Goal: Task Accomplishment & Management: Complete application form

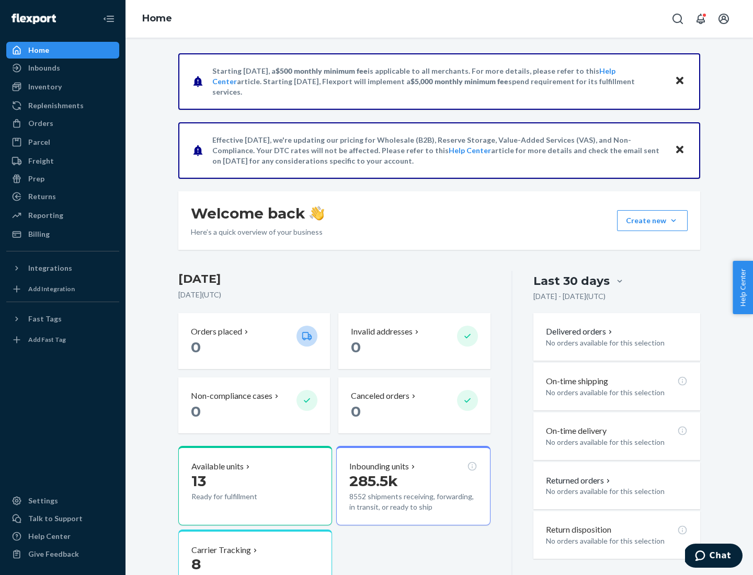
click at [673, 221] on button "Create new Create new inbound Create new order Create new product" at bounding box center [652, 220] width 71 height 21
click at [63, 68] on div "Inbounds" at bounding box center [62, 68] width 111 height 15
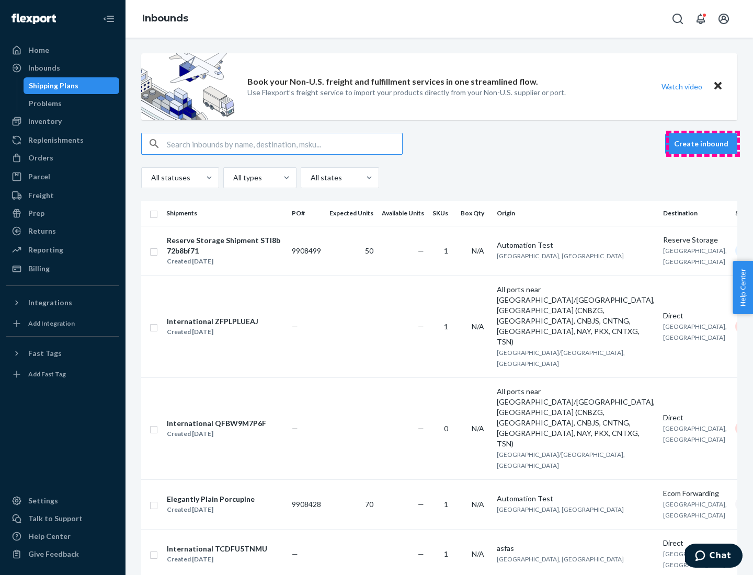
click at [703, 144] on button "Create inbound" at bounding box center [701, 143] width 72 height 21
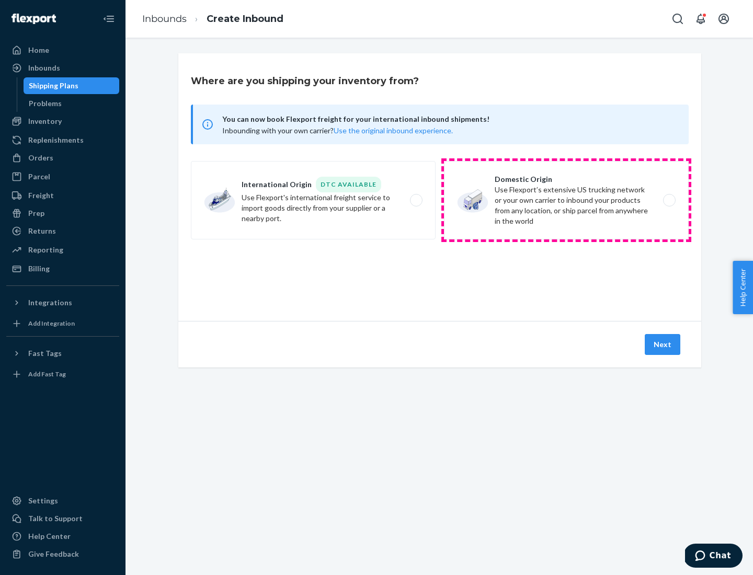
click at [566, 200] on label "Domestic Origin Use Flexport’s extensive US trucking network or your own carrie…" at bounding box center [566, 200] width 245 height 78
click at [669, 200] on input "Domestic Origin Use Flexport’s extensive US trucking network or your own carrie…" at bounding box center [672, 200] width 7 height 7
radio input "true"
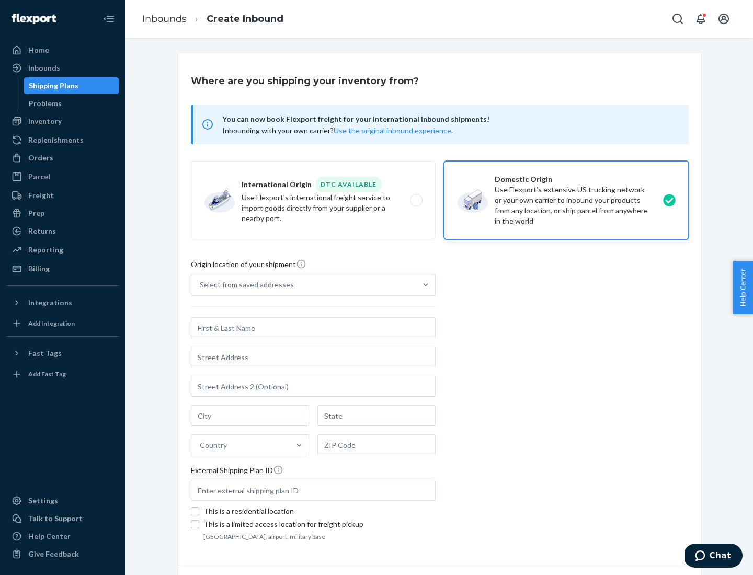
click at [244, 285] on div "Select from saved addresses" at bounding box center [247, 285] width 94 height 10
click at [201, 285] on input "Select from saved addresses" at bounding box center [200, 285] width 1 height 10
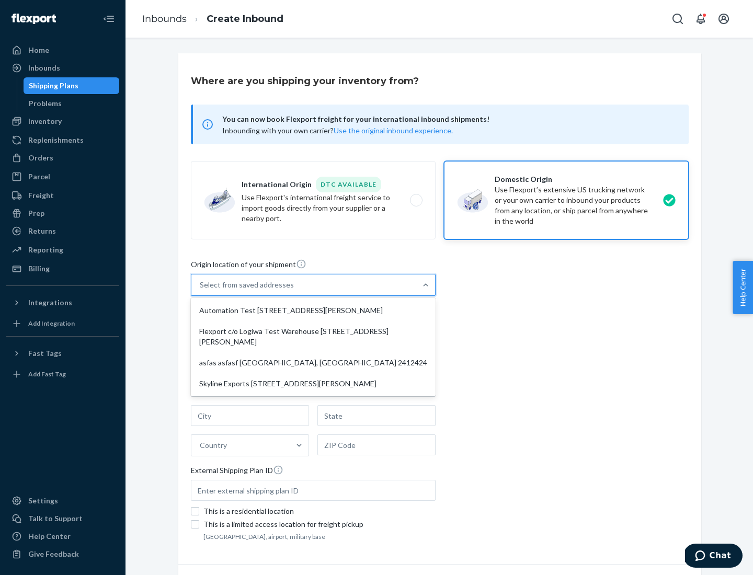
scroll to position [4, 0]
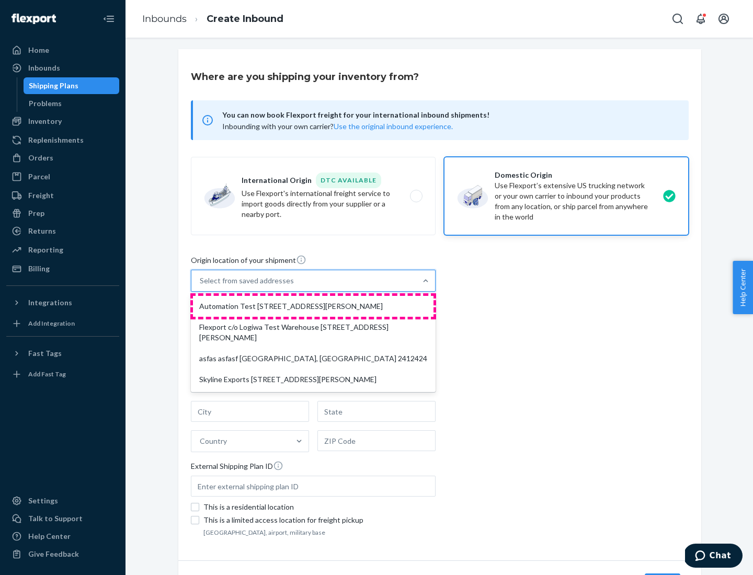
click at [313, 306] on div "Automation Test [STREET_ADDRESS][PERSON_NAME]" at bounding box center [313, 306] width 240 height 21
click at [201, 286] on input "option Automation Test [STREET_ADDRESS][PERSON_NAME] focused, 1 of 4. 4 results…" at bounding box center [200, 280] width 1 height 10
type input "Automation Test"
type input "9th Floor"
type input "[GEOGRAPHIC_DATA]"
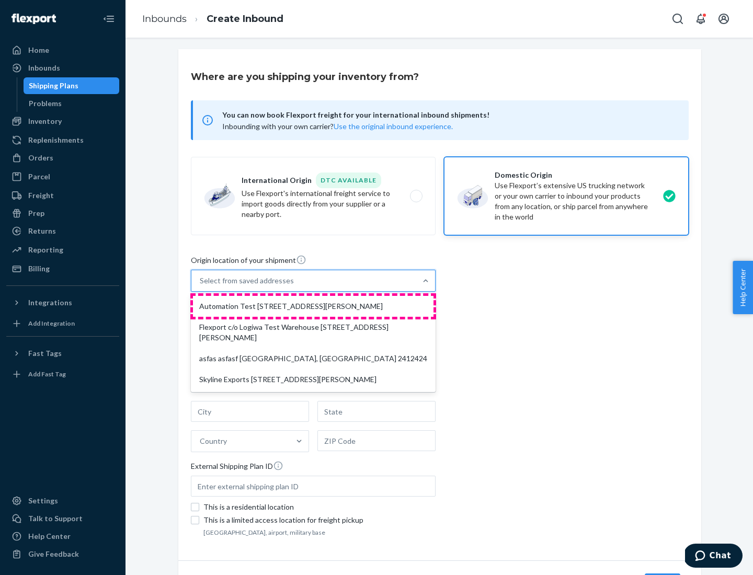
type input "CA"
type input "94104"
type input "[STREET_ADDRESS][PERSON_NAME]"
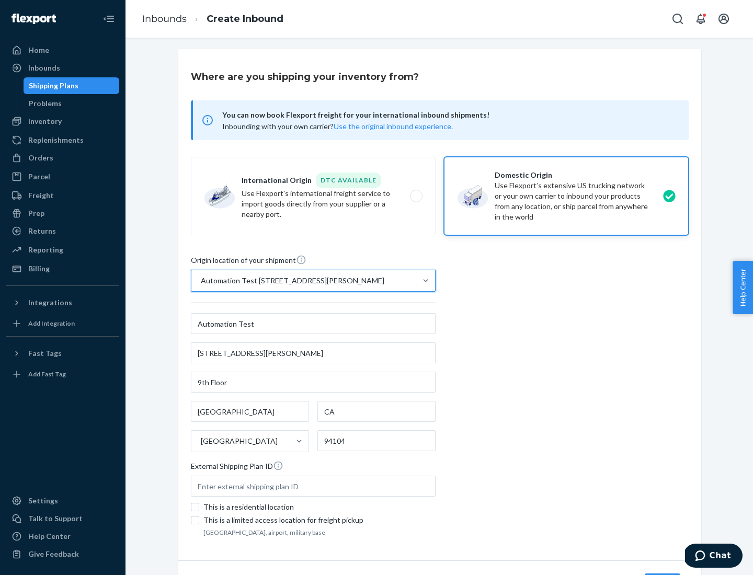
scroll to position [61, 0]
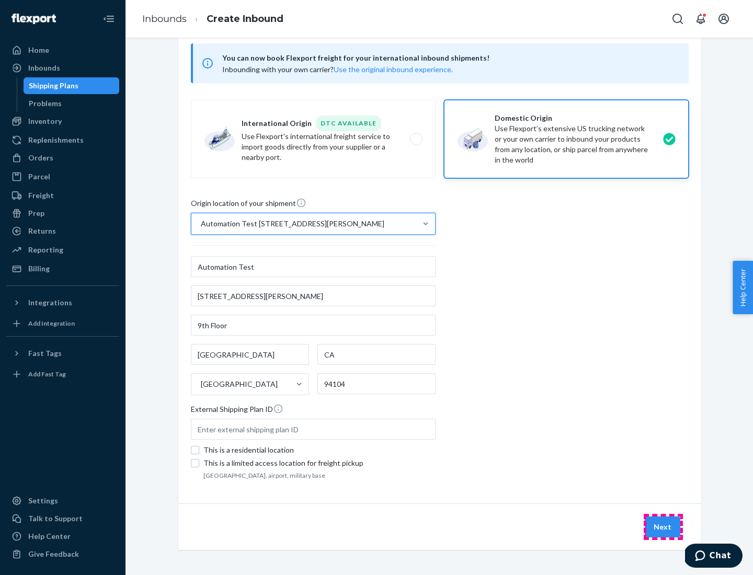
click at [663, 527] on button "Next" at bounding box center [663, 526] width 36 height 21
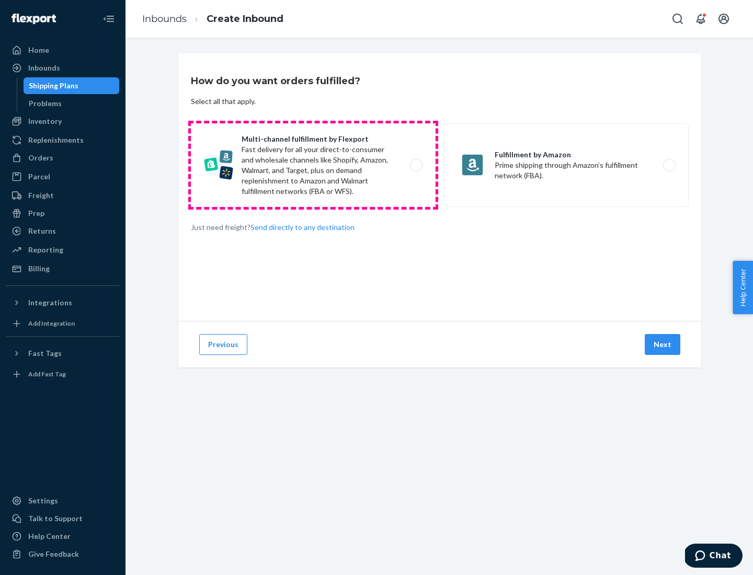
click at [313, 165] on label "Multi-channel fulfillment by Flexport Fast delivery for all your direct-to-cons…" at bounding box center [313, 165] width 245 height 84
click at [416, 165] on input "Multi-channel fulfillment by Flexport Fast delivery for all your direct-to-cons…" at bounding box center [419, 165] width 7 height 7
radio input "true"
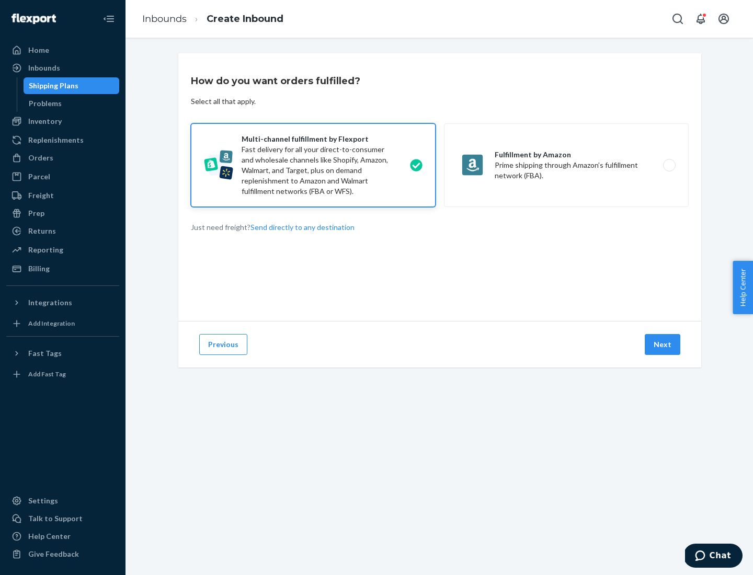
click at [663, 344] on button "Next" at bounding box center [663, 344] width 36 height 21
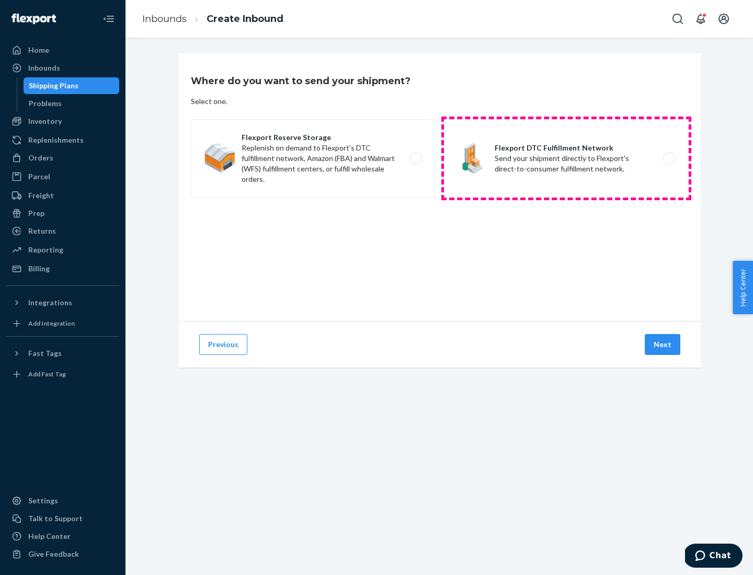
click at [566, 158] on label "Flexport DTC Fulfillment Network Send your shipment directly to Flexport's dire…" at bounding box center [566, 158] width 245 height 78
click at [669, 158] on input "Flexport DTC Fulfillment Network Send your shipment directly to Flexport's dire…" at bounding box center [672, 158] width 7 height 7
radio input "true"
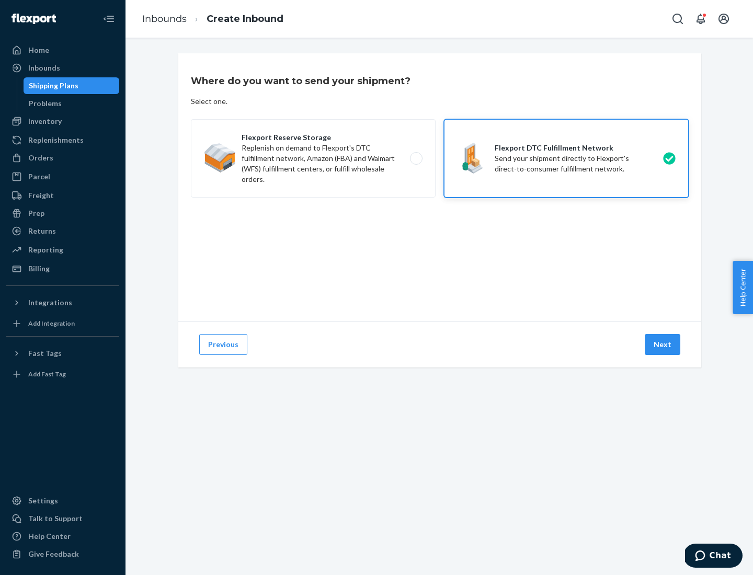
click at [663, 344] on button "Next" at bounding box center [663, 344] width 36 height 21
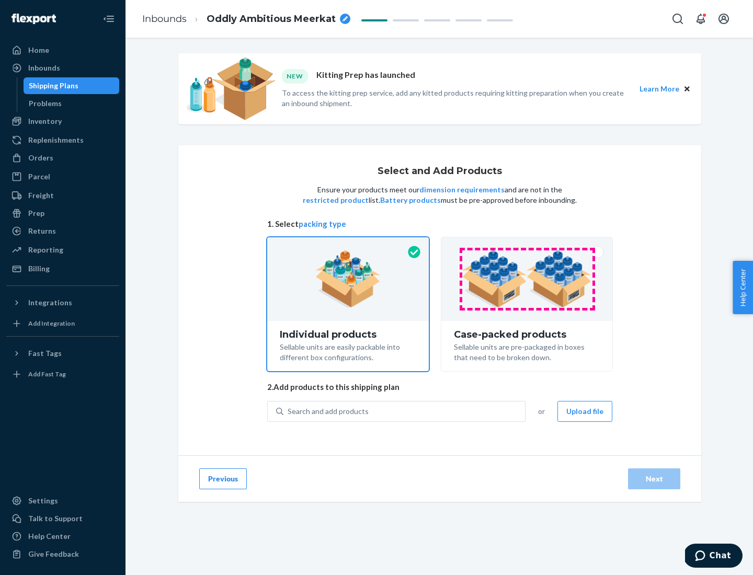
click at [527, 279] on img at bounding box center [527, 279] width 130 height 58
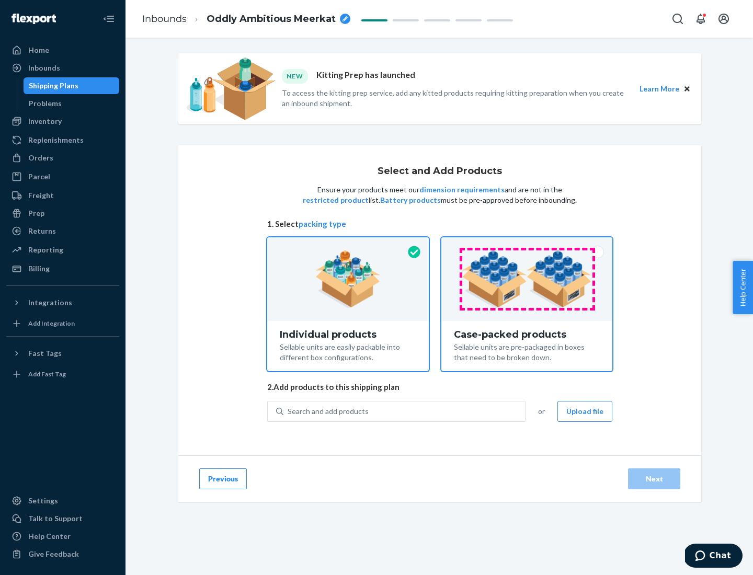
click at [527, 244] on input "Case-packed products Sellable units are pre-packaged in boxes that need to be b…" at bounding box center [526, 240] width 7 height 7
radio input "true"
radio input "false"
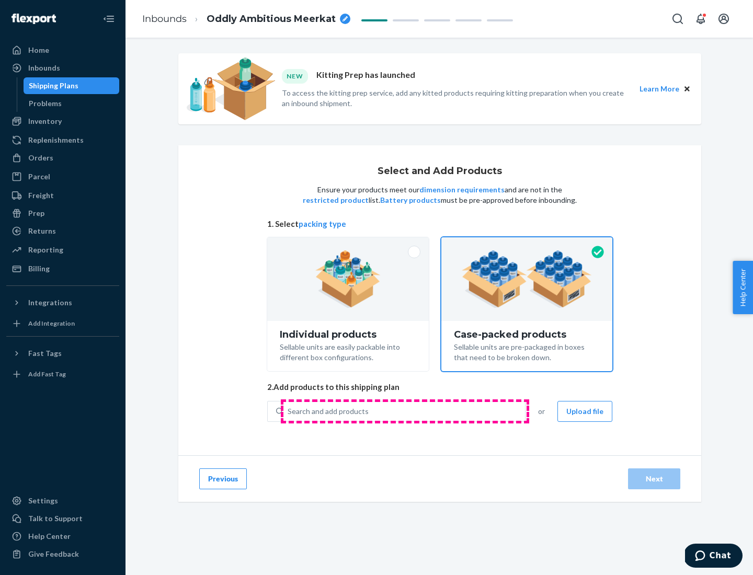
click at [405, 411] on div "Search and add products" at bounding box center [404, 411] width 242 height 19
click at [289, 411] on input "Search and add products" at bounding box center [288, 411] width 1 height 10
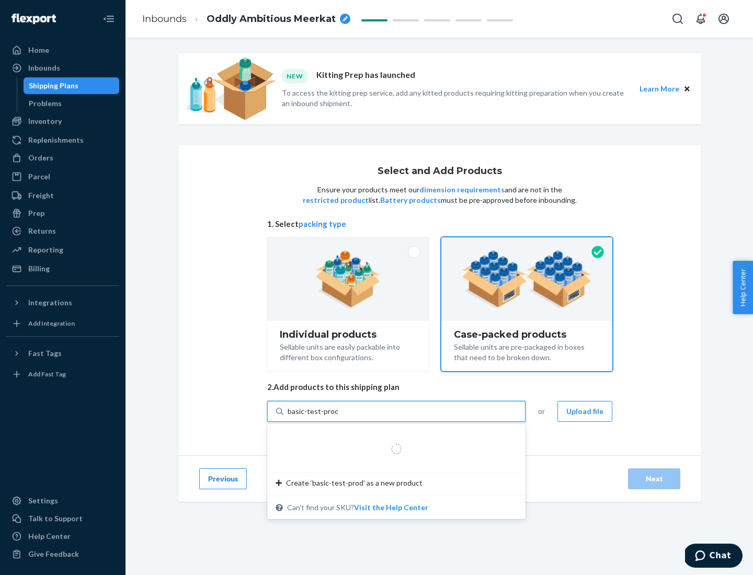
type input "basic-test-product-1"
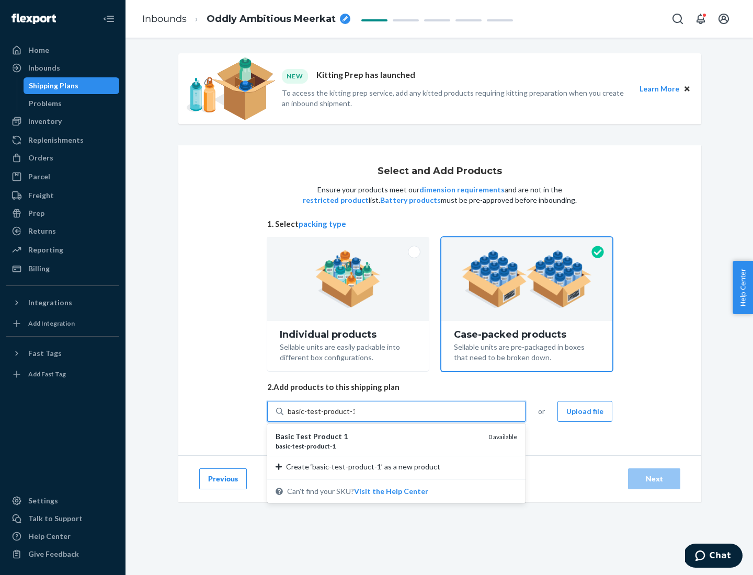
click at [378, 446] on div "basic - test - product - 1" at bounding box center [377, 446] width 204 height 9
click at [354, 417] on input "basic-test-product-1" at bounding box center [321, 411] width 67 height 10
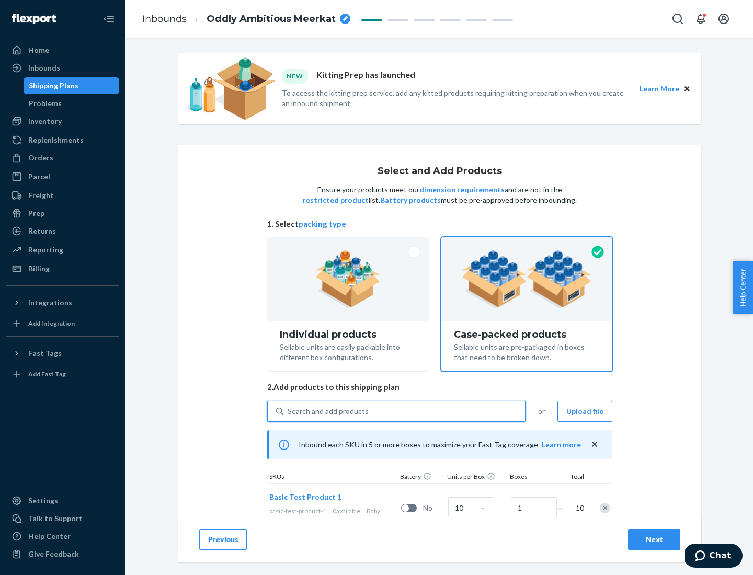
scroll to position [38, 0]
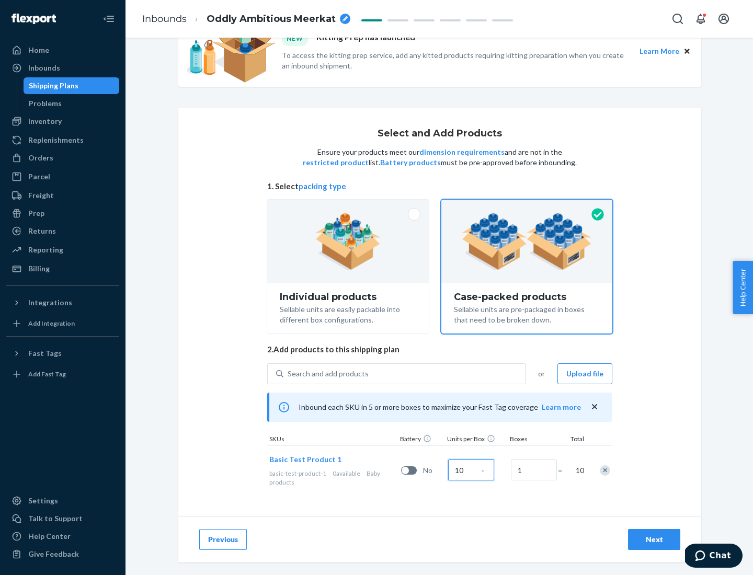
type input "10"
type input "7"
click at [654, 539] on div "Next" at bounding box center [654, 539] width 35 height 10
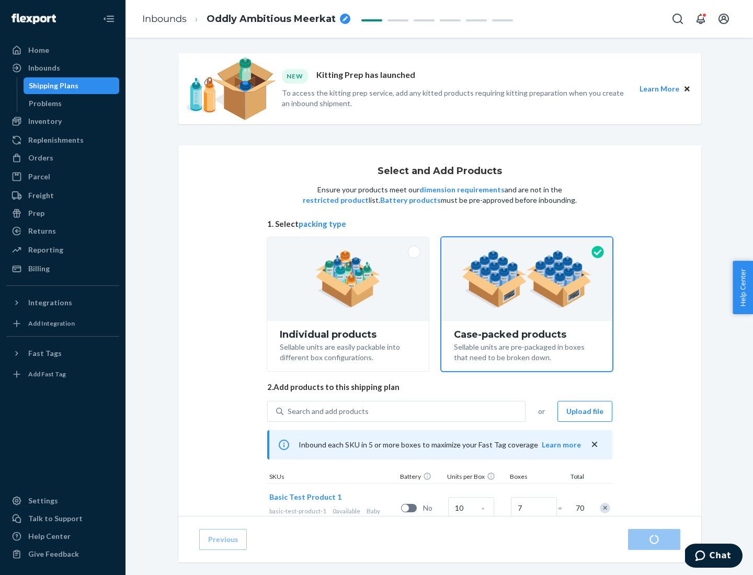
radio input "true"
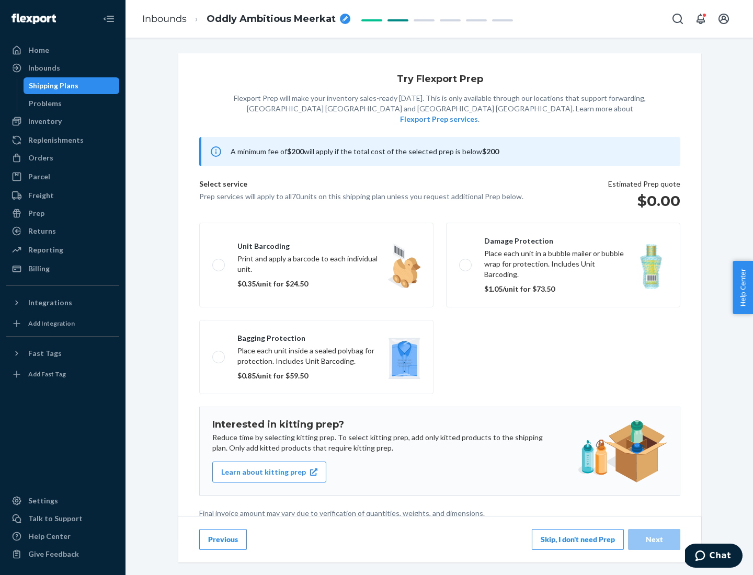
scroll to position [3, 0]
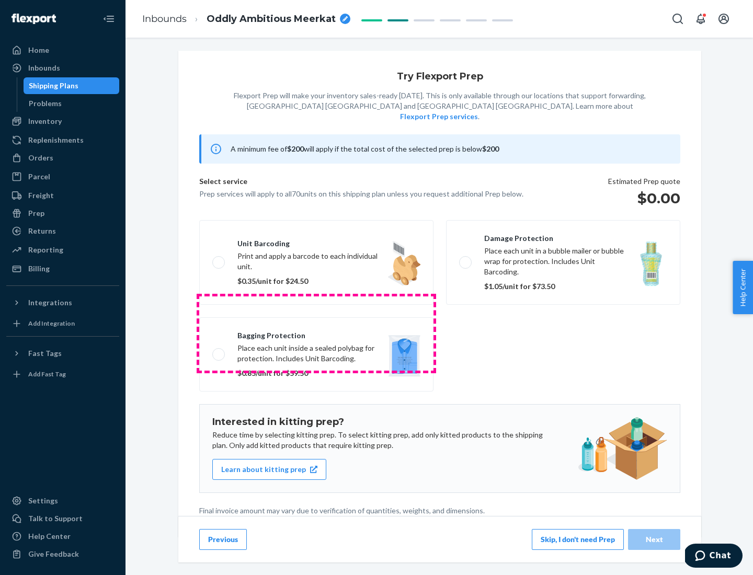
click at [316, 333] on label "Bagging protection Place each unit inside a sealed polybag for protection. Incl…" at bounding box center [316, 354] width 234 height 74
click at [219, 351] on input "Bagging protection Place each unit inside a sealed polybag for protection. Incl…" at bounding box center [215, 354] width 7 height 7
checkbox input "true"
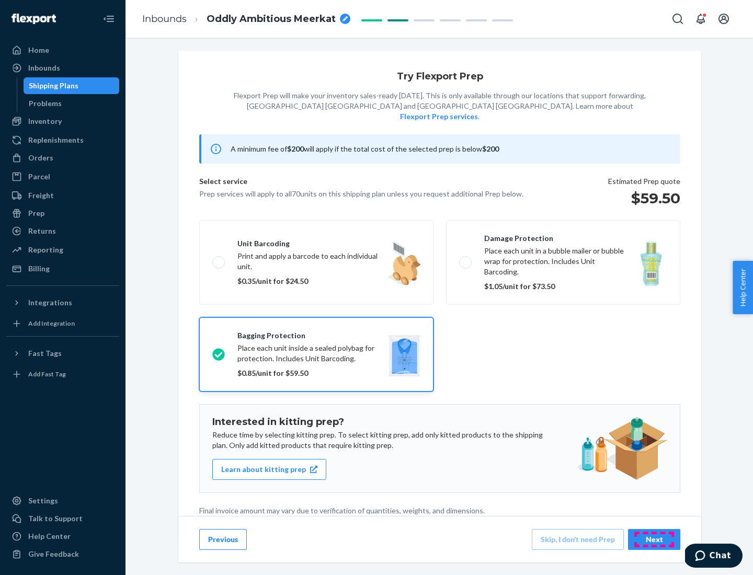
click at [654, 539] on div "Next" at bounding box center [654, 539] width 35 height 10
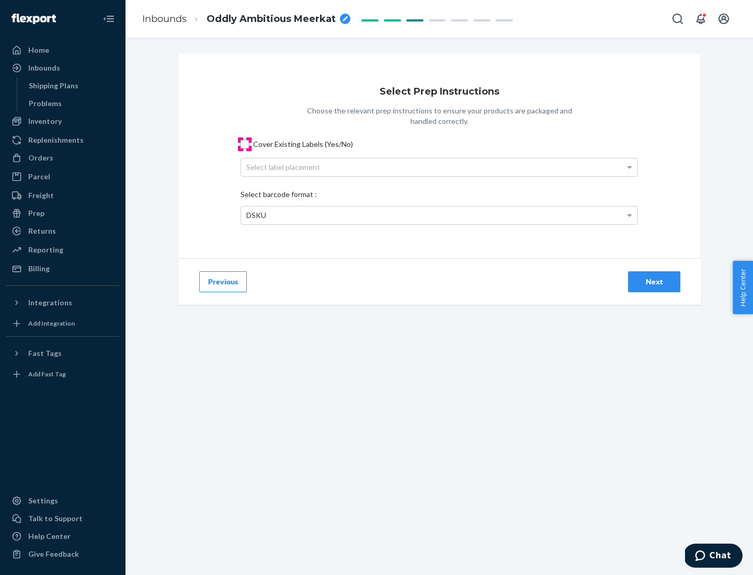
click at [245, 144] on input "Cover Existing Labels (Yes/No)" at bounding box center [244, 144] width 8 height 8
checkbox input "true"
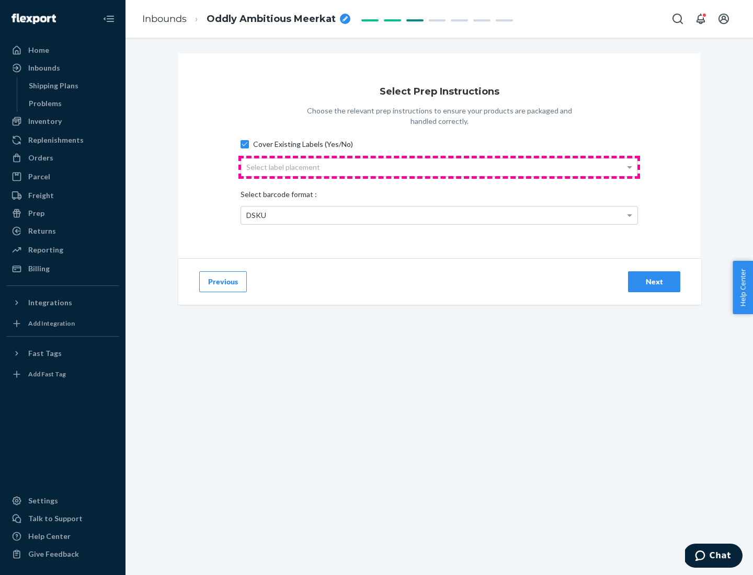
click at [439, 167] on div "Select label placement" at bounding box center [439, 167] width 396 height 18
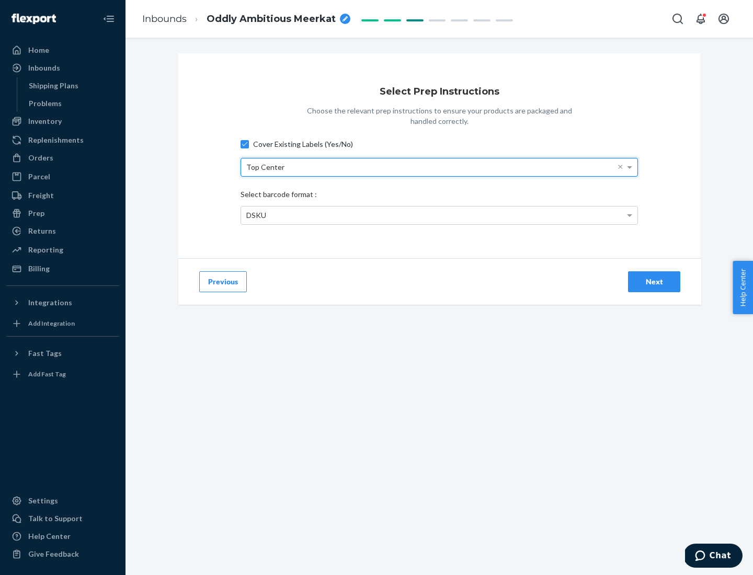
click at [439, 215] on div "DSKU" at bounding box center [439, 215] width 396 height 18
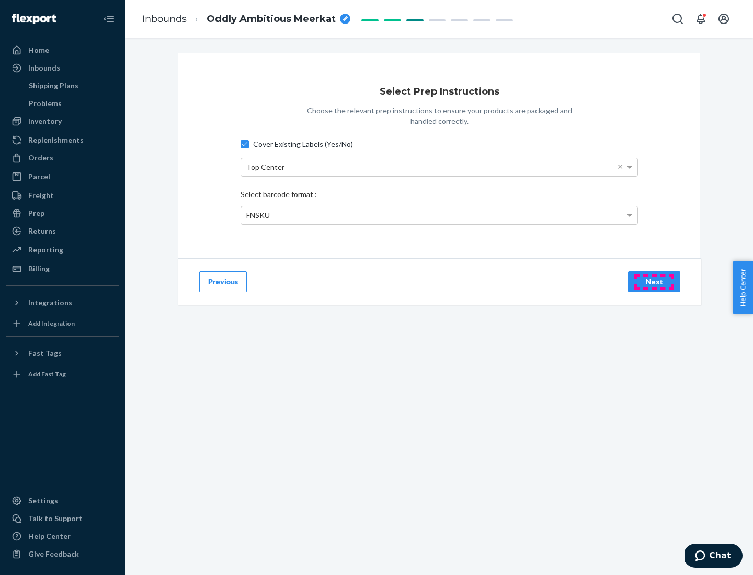
click at [654, 281] on div "Next" at bounding box center [654, 282] width 35 height 10
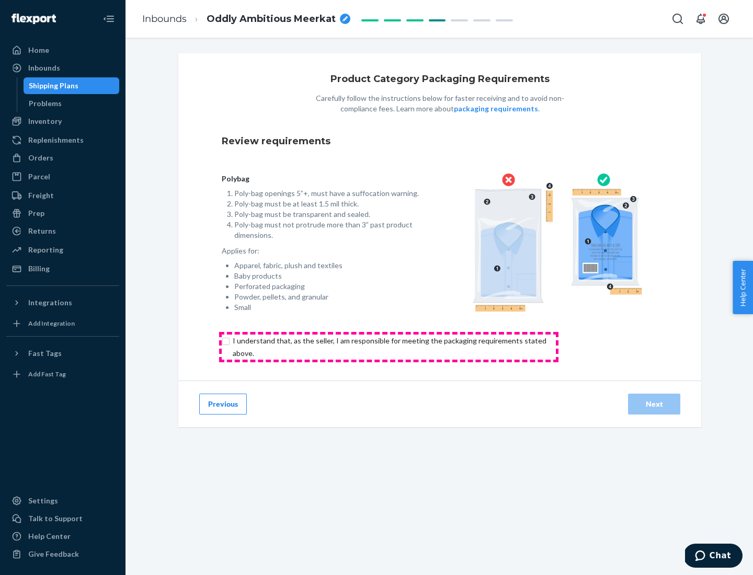
click at [388, 347] on input "checkbox" at bounding box center [396, 347] width 348 height 25
checkbox input "true"
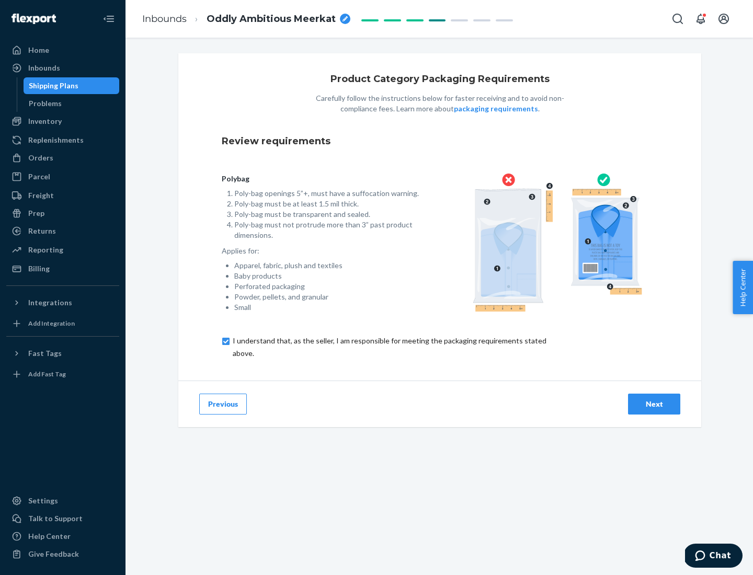
click at [654, 404] on div "Next" at bounding box center [654, 404] width 35 height 10
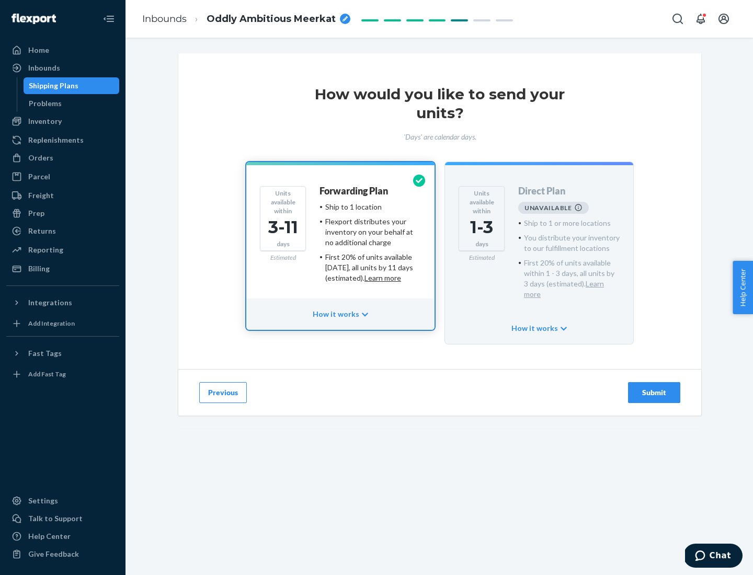
click at [354, 191] on h4 "Forwarding Plan" at bounding box center [353, 191] width 68 height 10
click at [654, 387] on div "Submit" at bounding box center [654, 392] width 35 height 10
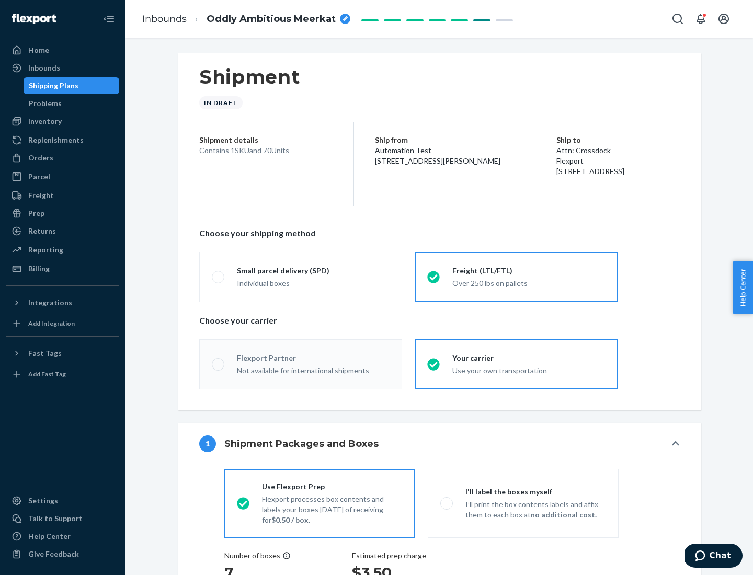
radio input "true"
radio input "false"
radio input "true"
radio input "false"
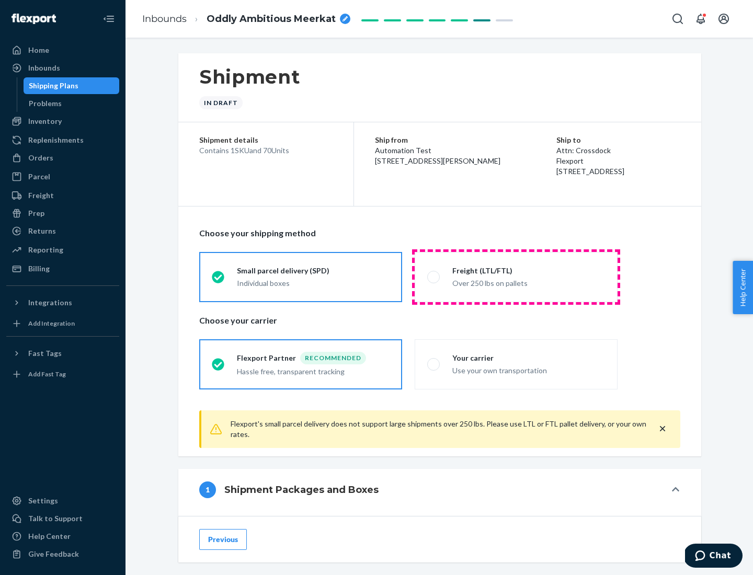
click at [516, 277] on div "Over 250 lbs on pallets" at bounding box center [528, 282] width 153 height 13
click at [434, 277] on input "Freight (LTL/FTL) Over 250 lbs on pallets" at bounding box center [430, 276] width 7 height 7
radio input "true"
radio input "false"
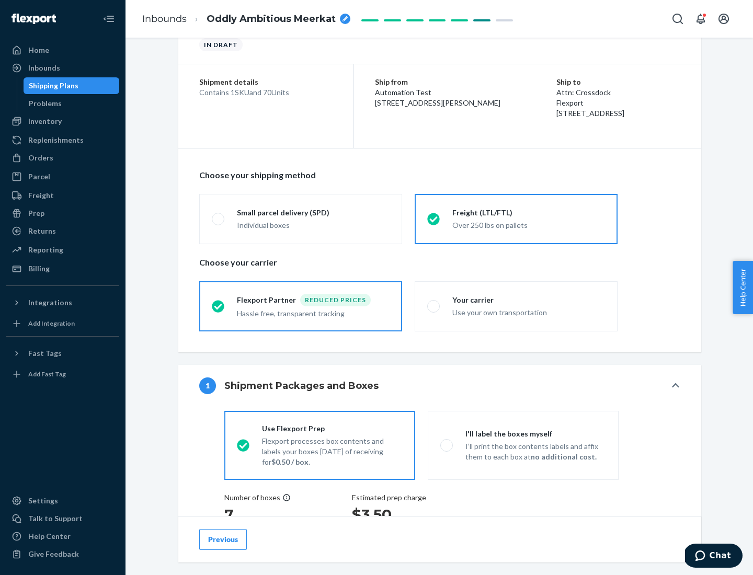
click at [301, 306] on div "Hassle free, transparent tracking" at bounding box center [313, 312] width 153 height 13
click at [219, 306] on input "Flexport Partner Reduced prices Hassle free, transparent tracking" at bounding box center [215, 306] width 7 height 7
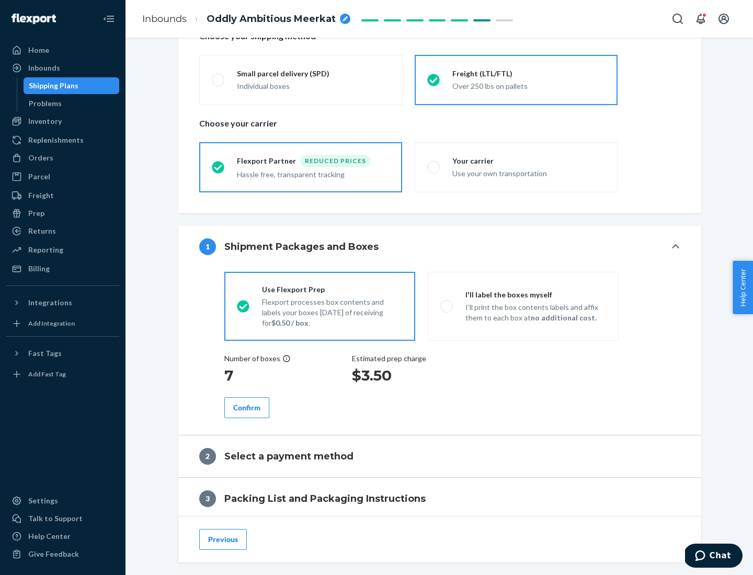
click at [523, 306] on p "I’ll print the box contents labels and affix them to each box at no additional …" at bounding box center [535, 312] width 141 height 21
click at [447, 306] on input "I'll label the boxes myself I’ll print the box contents labels and affix them t…" at bounding box center [443, 306] width 7 height 7
radio input "true"
radio input "false"
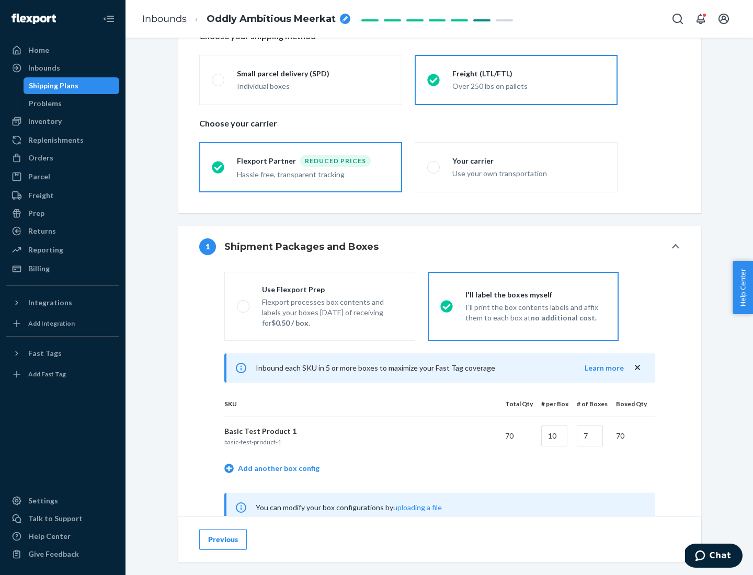
scroll to position [327, 0]
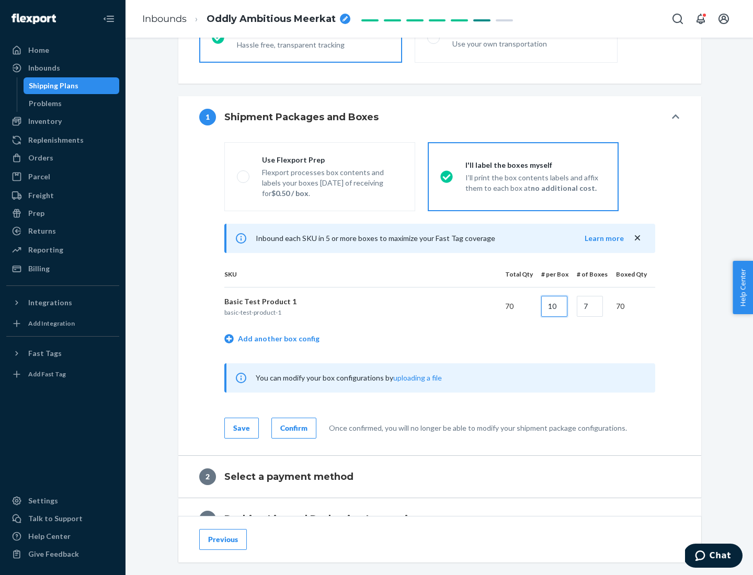
type input "10"
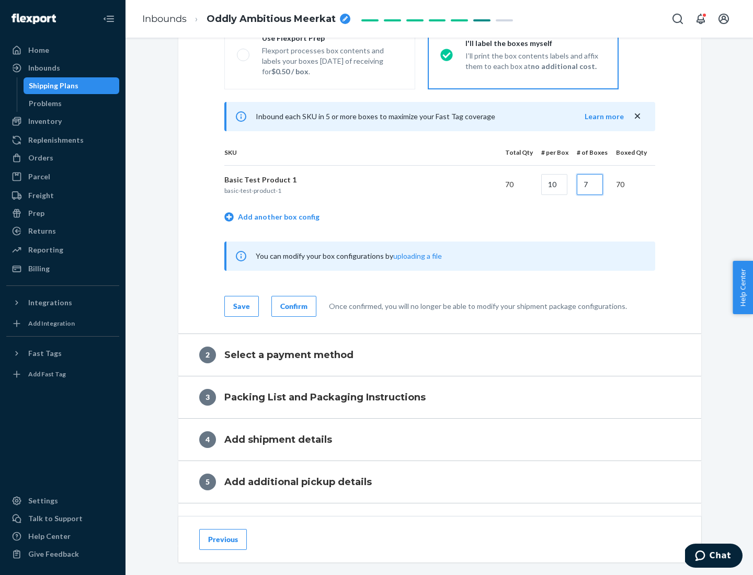
type input "7"
click at [292, 306] on div "Confirm" at bounding box center [293, 306] width 27 height 10
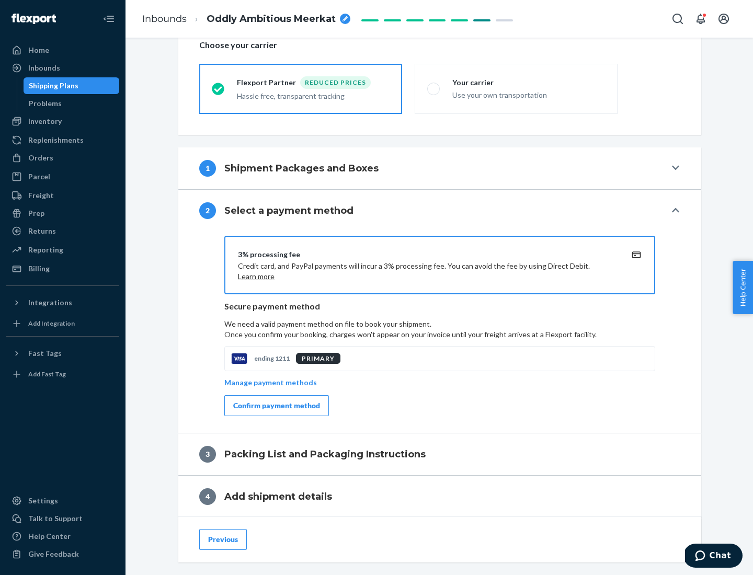
scroll to position [375, 0]
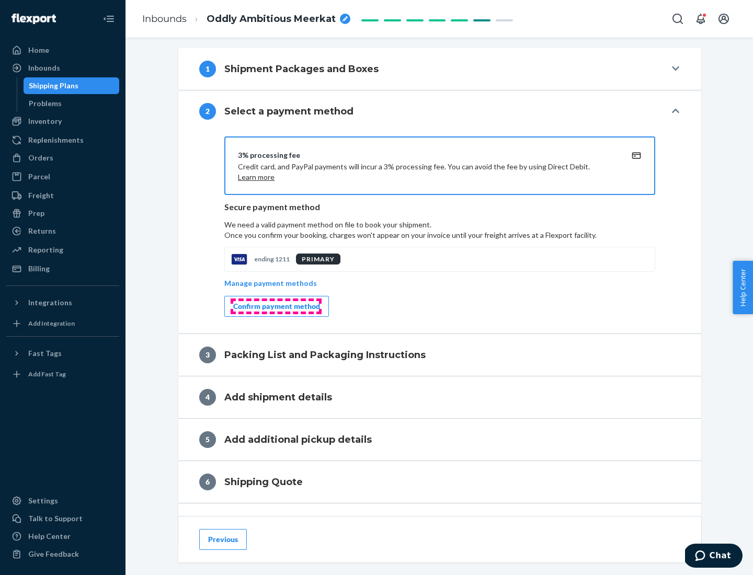
click at [275, 306] on div "Confirm payment method" at bounding box center [276, 306] width 87 height 10
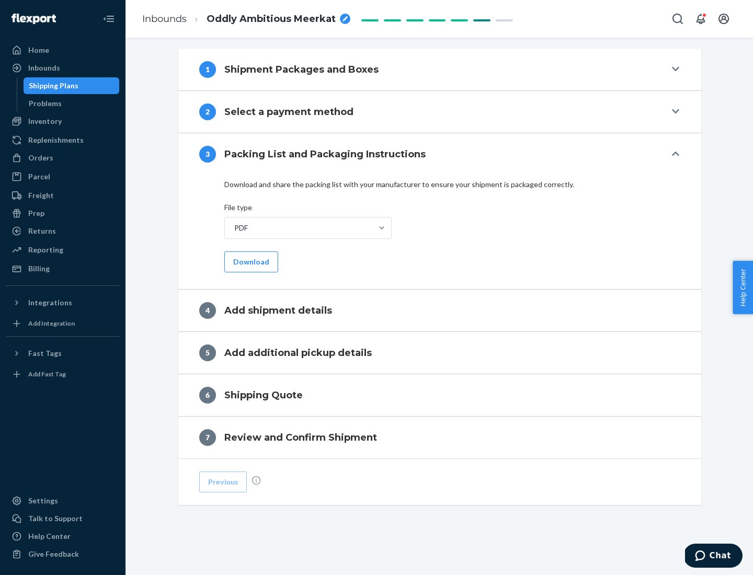
scroll to position [330, 0]
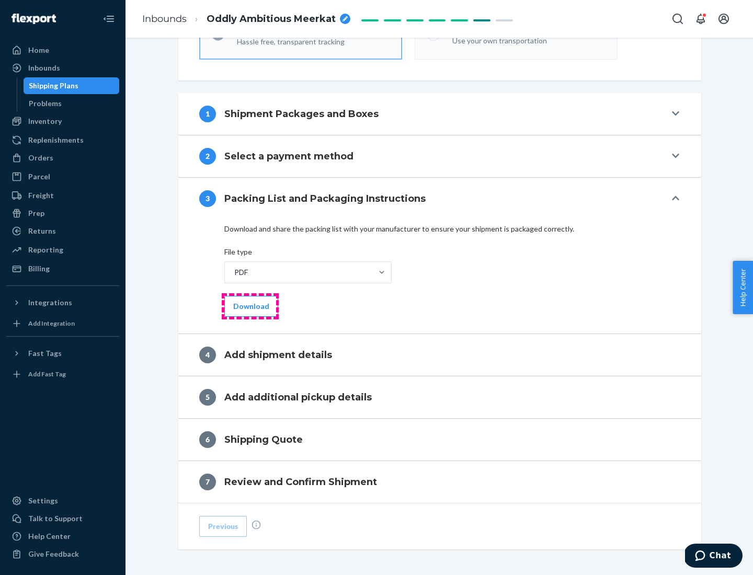
click at [250, 306] on button "Download" at bounding box center [251, 306] width 54 height 21
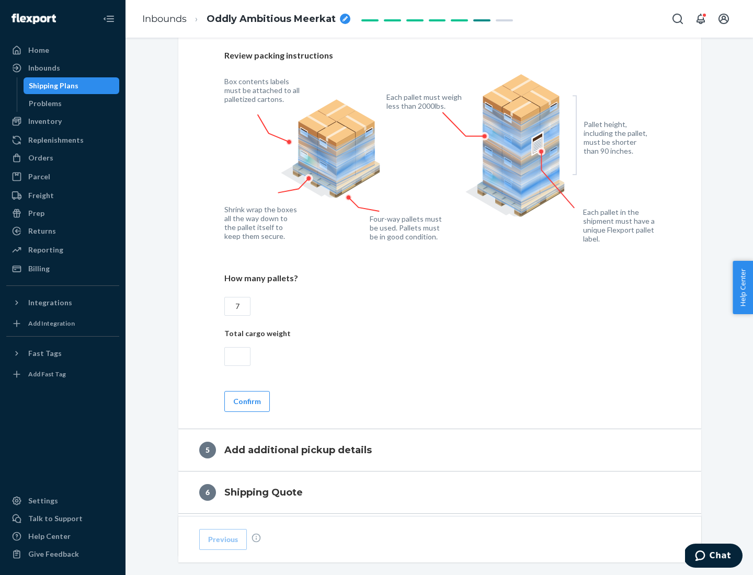
scroll to position [679, 0]
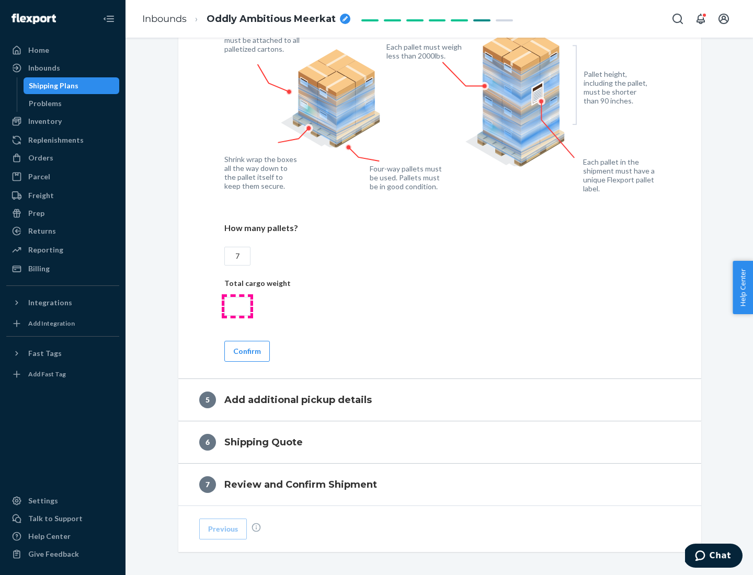
type input "7"
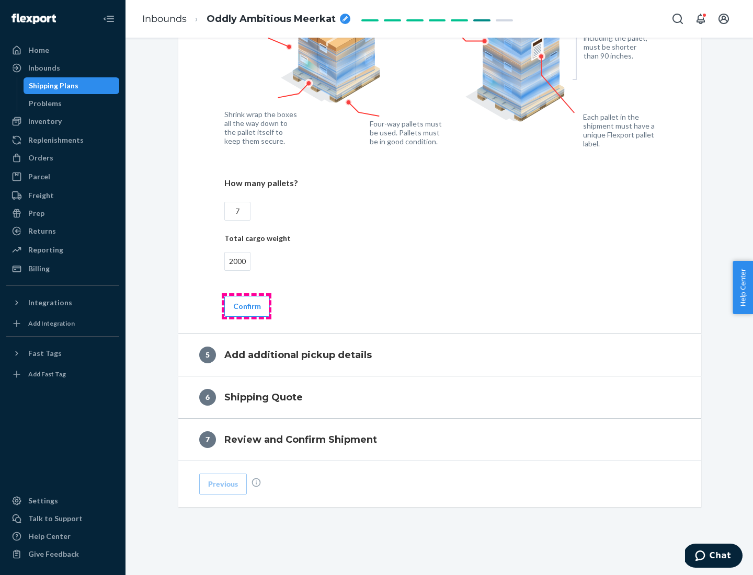
type input "2000"
click at [246, 306] on button "Confirm" at bounding box center [246, 306] width 45 height 21
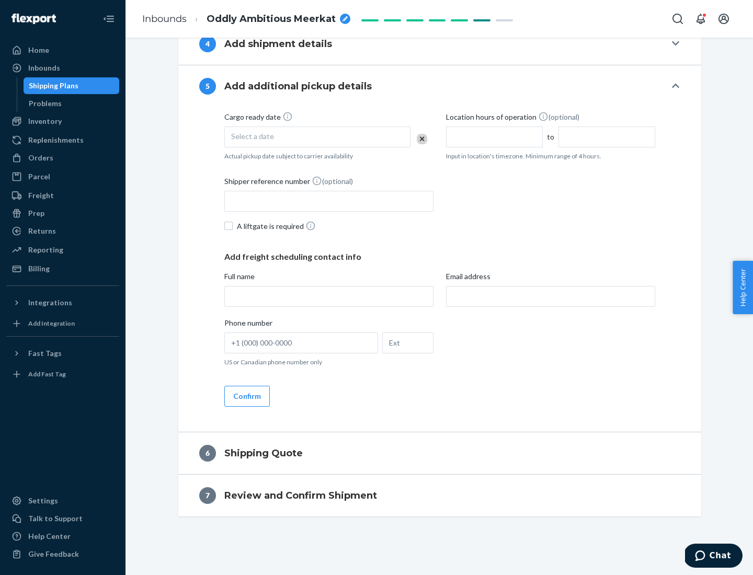
scroll to position [358, 0]
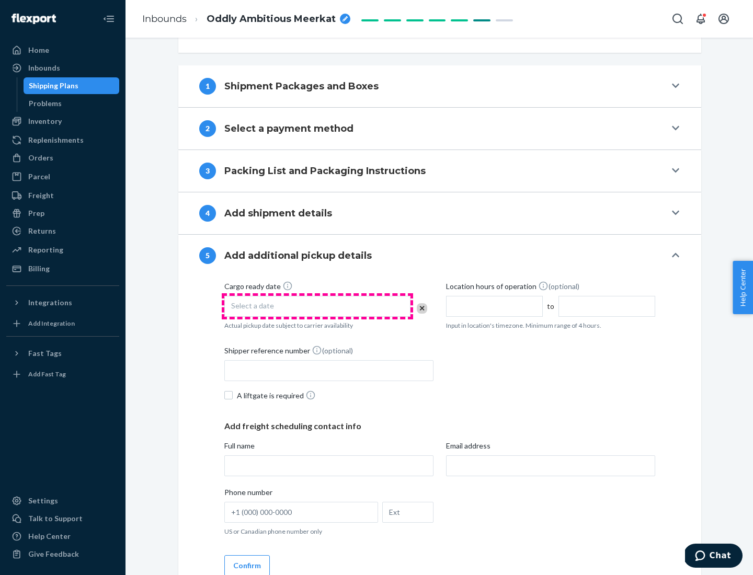
click at [317, 306] on div "Select a date" at bounding box center [317, 306] width 186 height 21
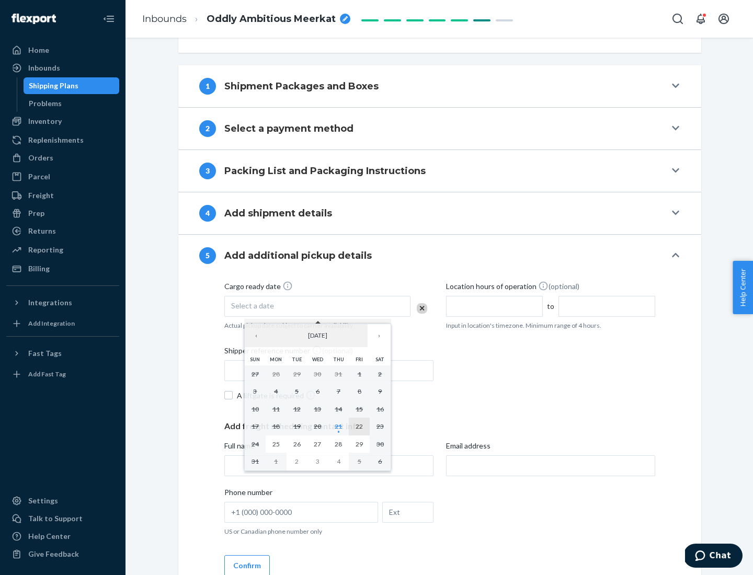
click at [359, 426] on abbr "22" at bounding box center [358, 426] width 7 height 8
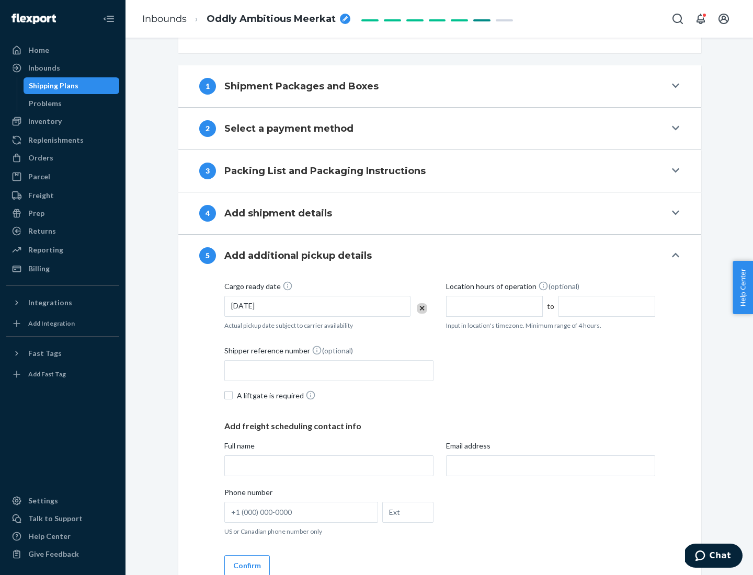
scroll to position [517, 0]
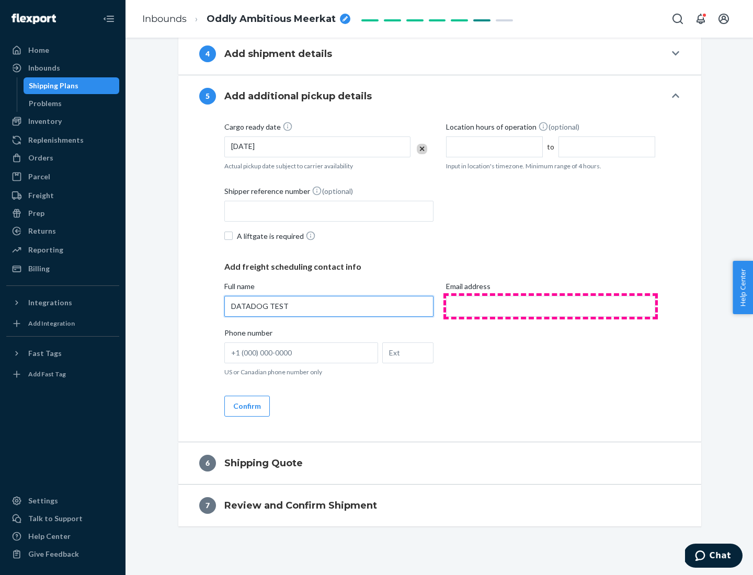
type input "DATADOG TEST"
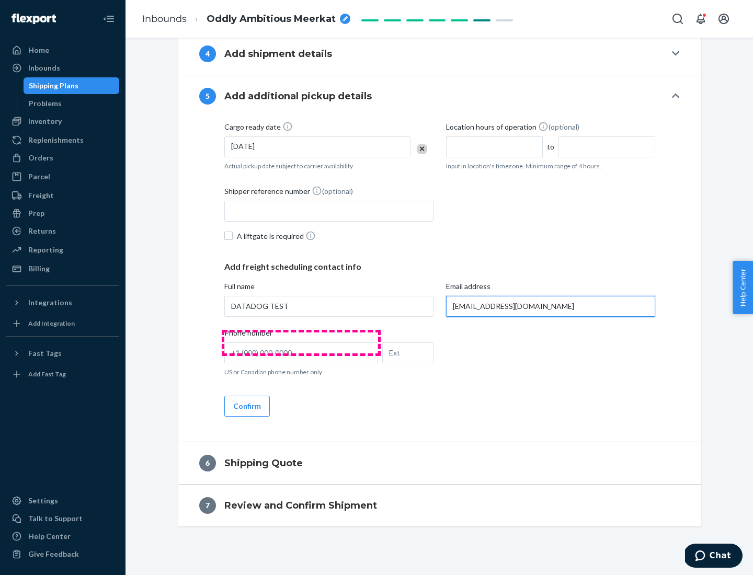
scroll to position [527, 0]
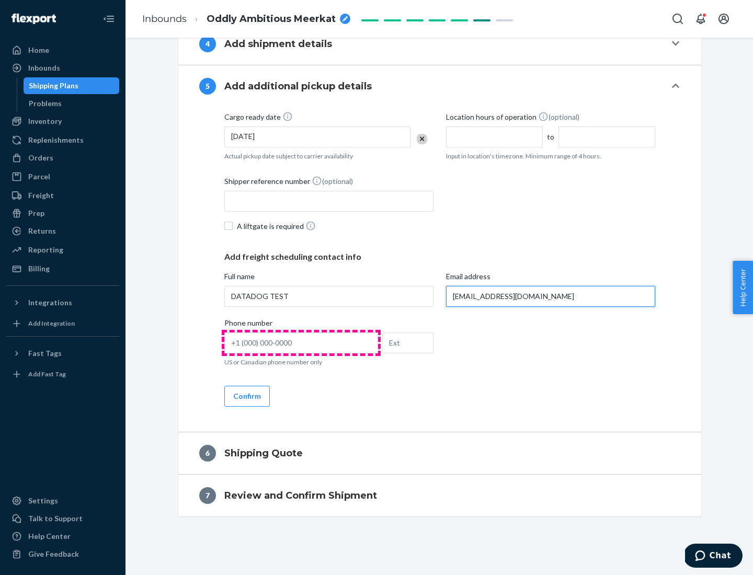
type input "[EMAIL_ADDRESS][DOMAIN_NAME]"
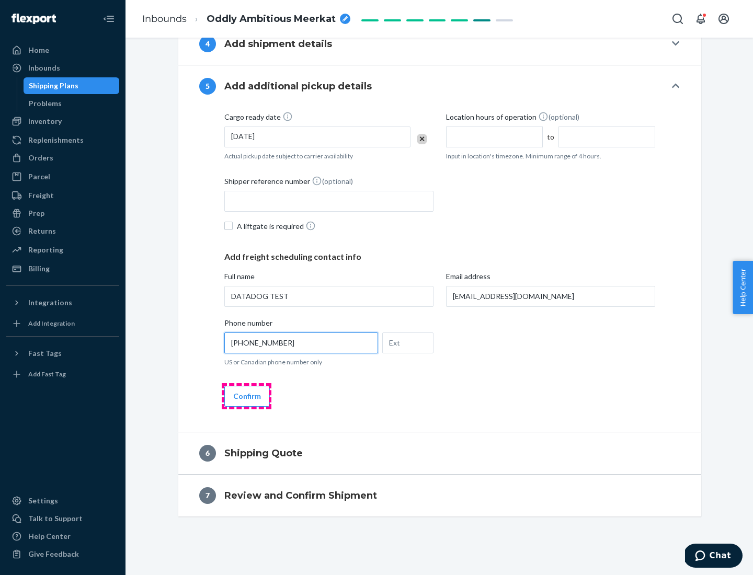
type input "[PHONE_NUMBER]"
click at [246, 396] on button "Confirm" at bounding box center [246, 396] width 45 height 21
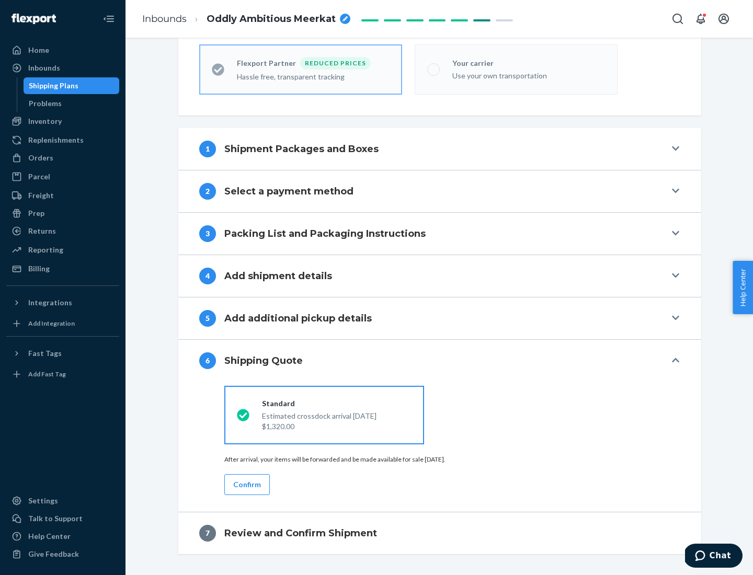
scroll to position [332, 0]
